Goal: Transaction & Acquisition: Obtain resource

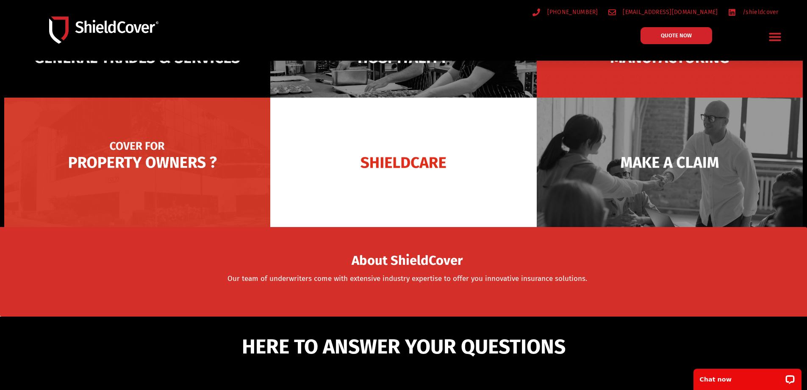
click at [130, 164] on img at bounding box center [137, 161] width 266 height 129
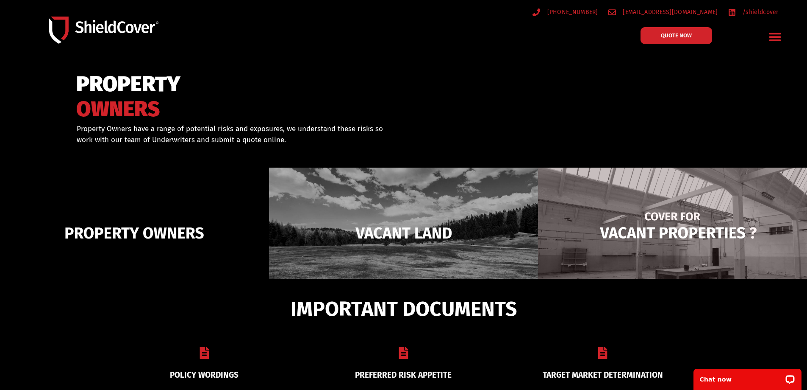
click at [699, 237] on img at bounding box center [672, 232] width 269 height 131
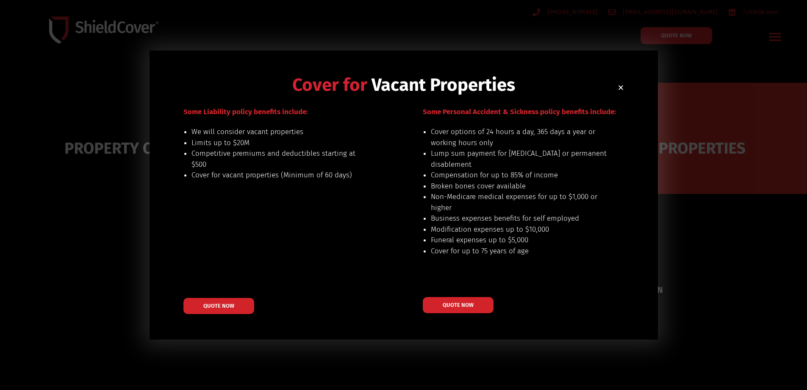
scroll to position [127, 0]
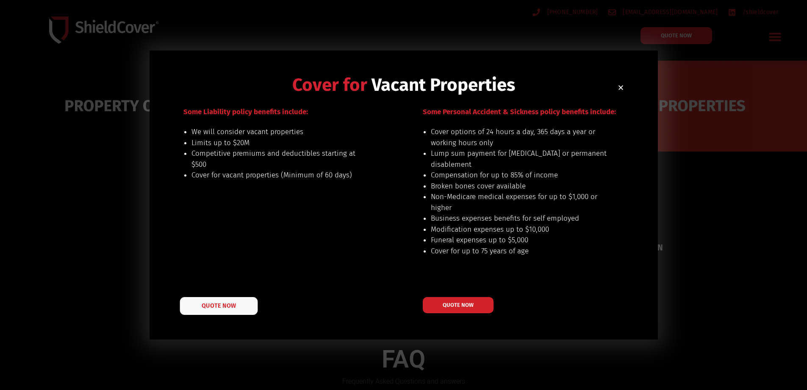
click at [217, 304] on span "QUOTE NOW" at bounding box center [219, 305] width 34 height 6
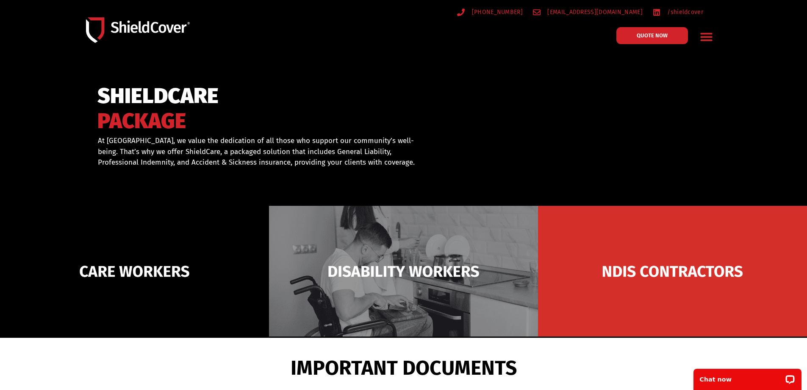
click at [706, 33] on icon "Menu Toggle" at bounding box center [707, 37] width 12 height 8
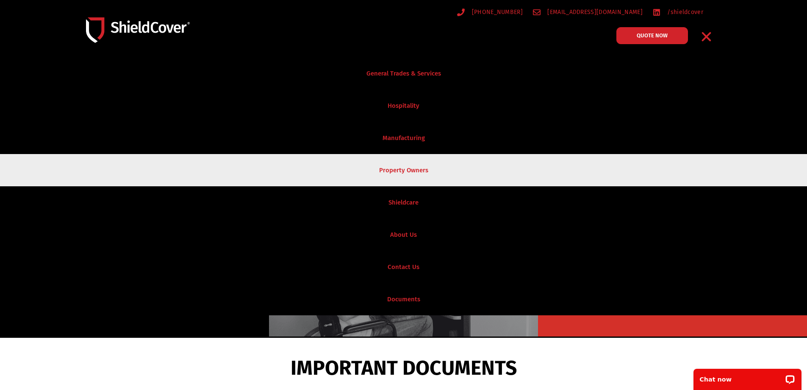
click at [412, 167] on link "Property Owners" at bounding box center [403, 170] width 807 height 32
